Goal: Information Seeking & Learning: Find specific fact

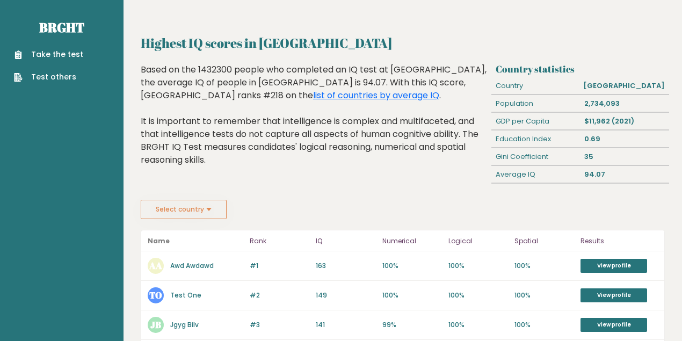
click at [208, 209] on button "Select country" at bounding box center [184, 209] width 86 height 19
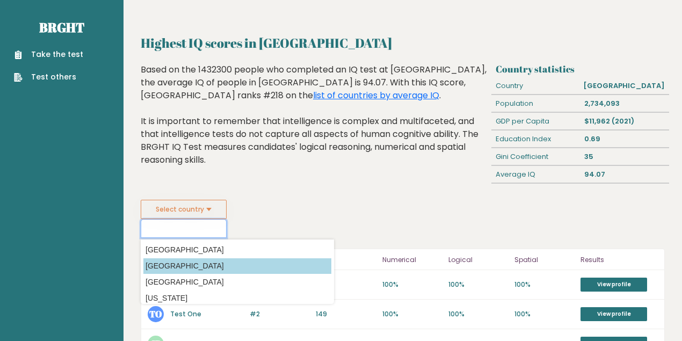
scroll to position [35, 0]
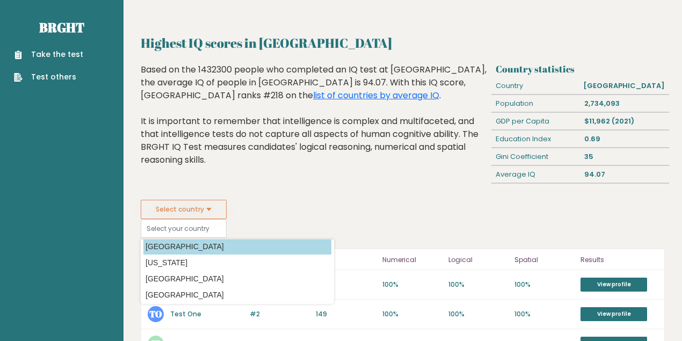
click at [157, 249] on option "[GEOGRAPHIC_DATA]" at bounding box center [237, 247] width 188 height 16
type input "[GEOGRAPHIC_DATA]"
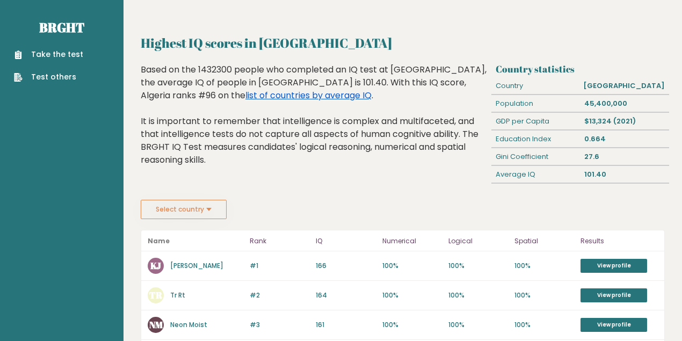
click at [245, 98] on link "list of countries by average IQ" at bounding box center [308, 95] width 126 height 12
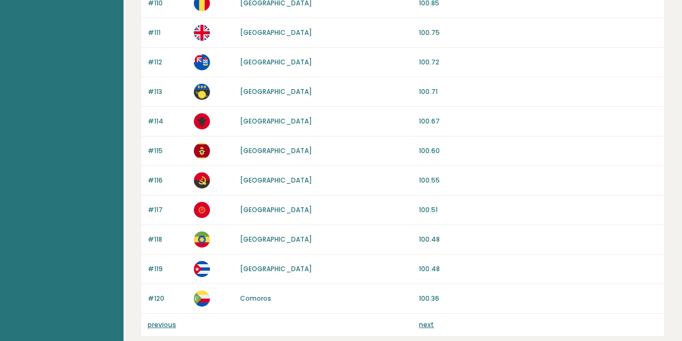
scroll to position [1059, 0]
